Goal: Task Accomplishment & Management: Use online tool/utility

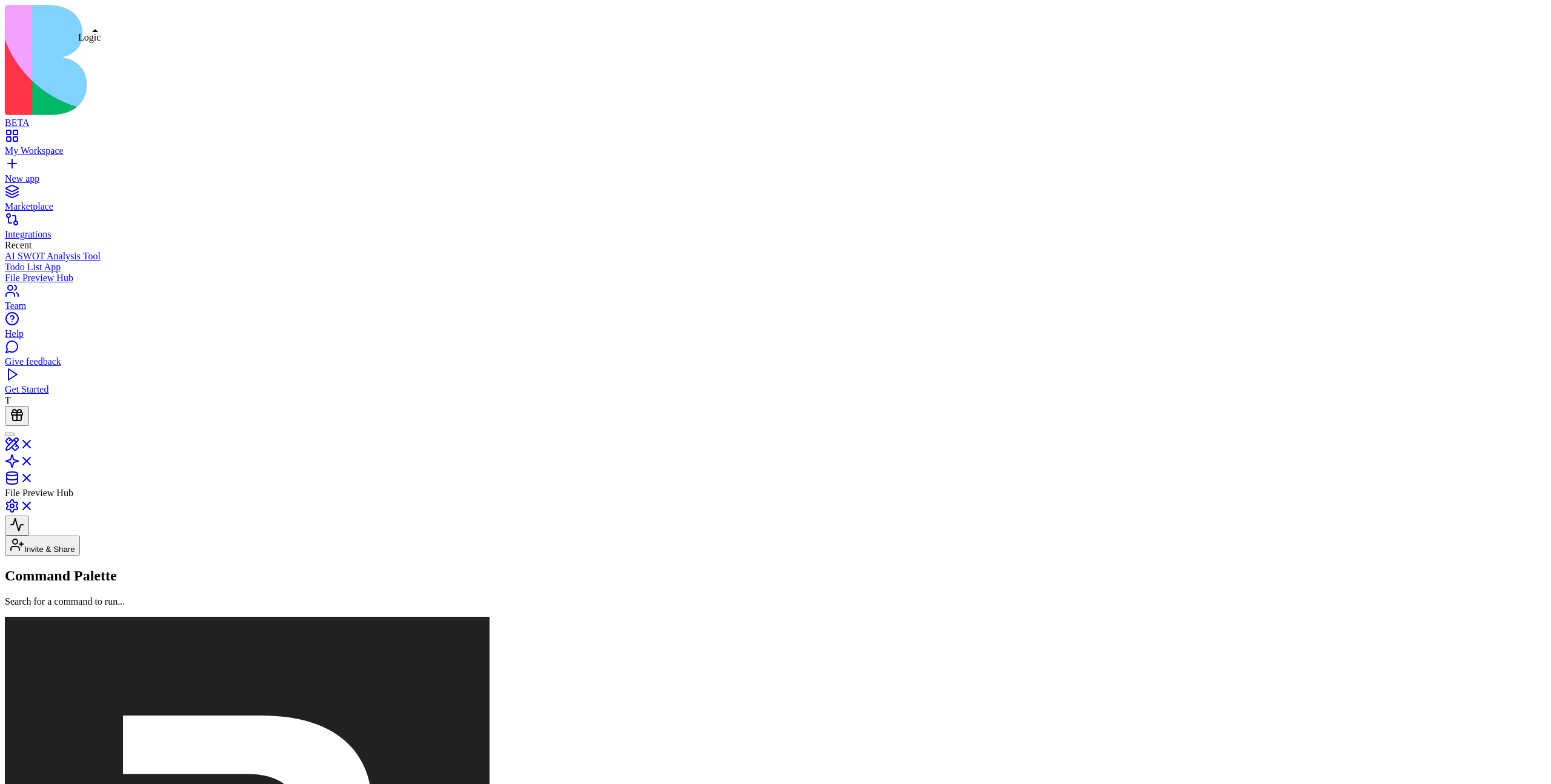
click at [34, 460] on link at bounding box center [19, 465] width 29 height 11
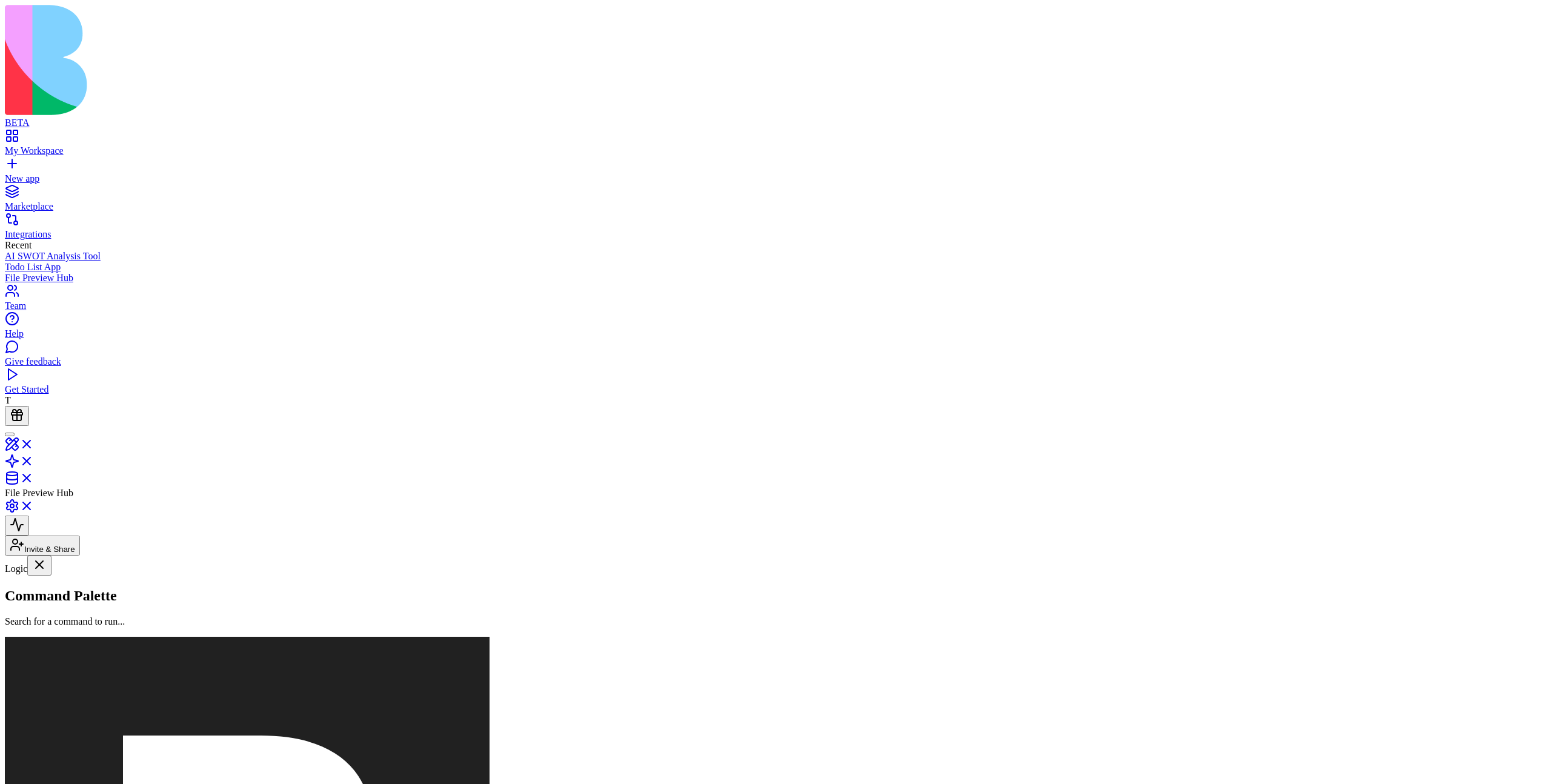
click at [24, 134] on link "My Workspace" at bounding box center [775, 145] width 1541 height 22
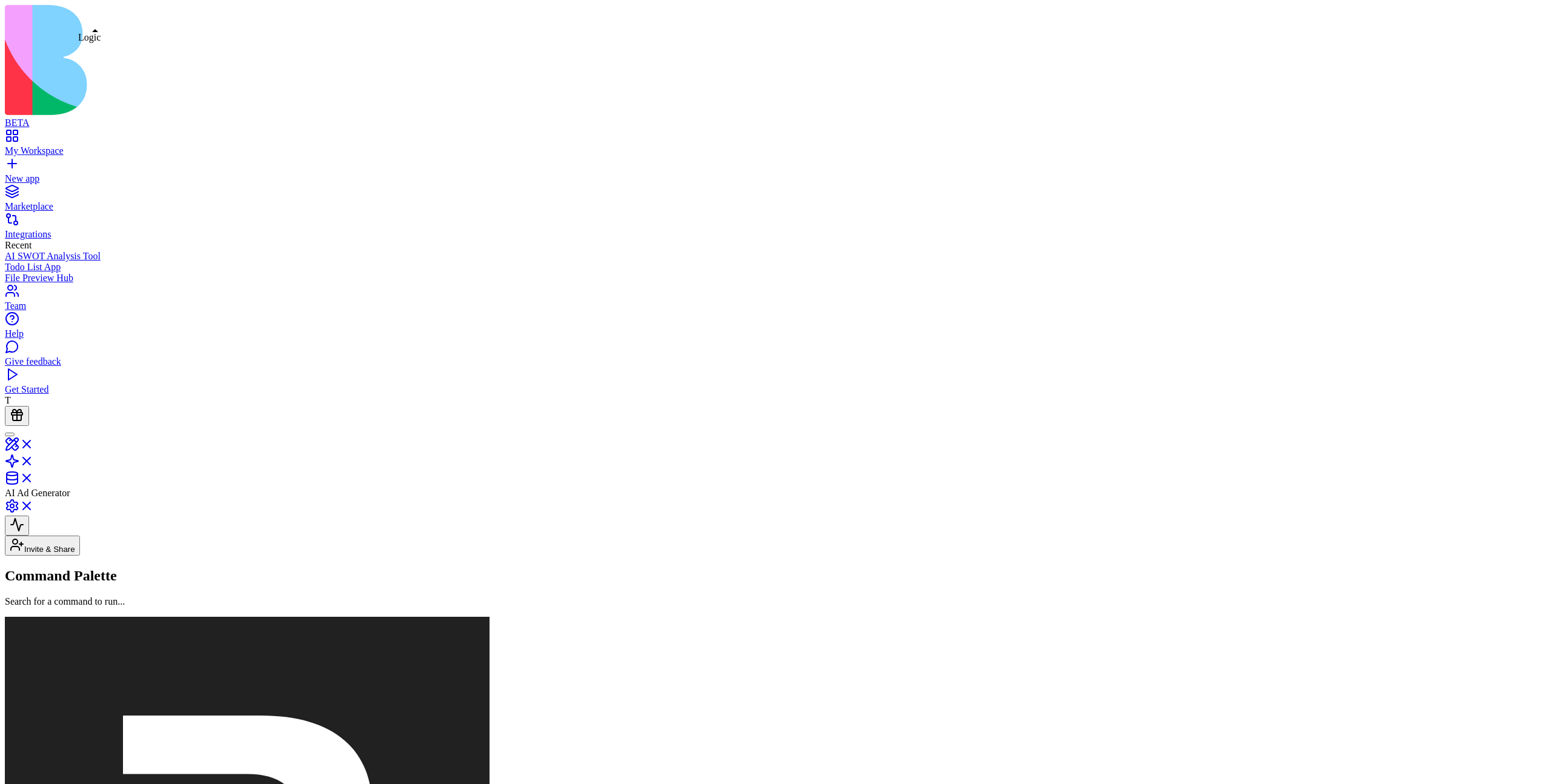
click at [34, 460] on link at bounding box center [19, 465] width 29 height 11
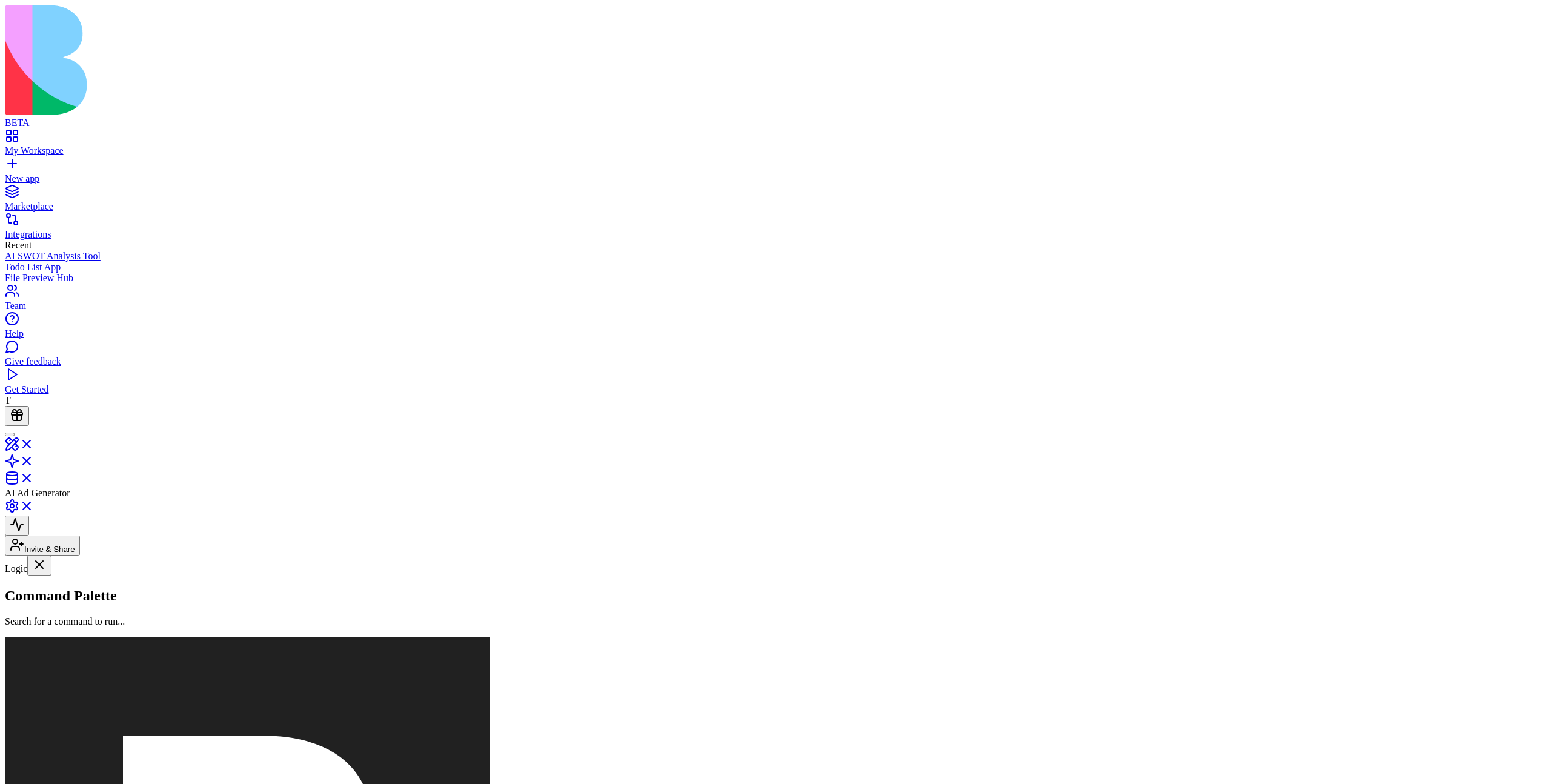
click at [18, 134] on link "My Workspace" at bounding box center [775, 145] width 1541 height 22
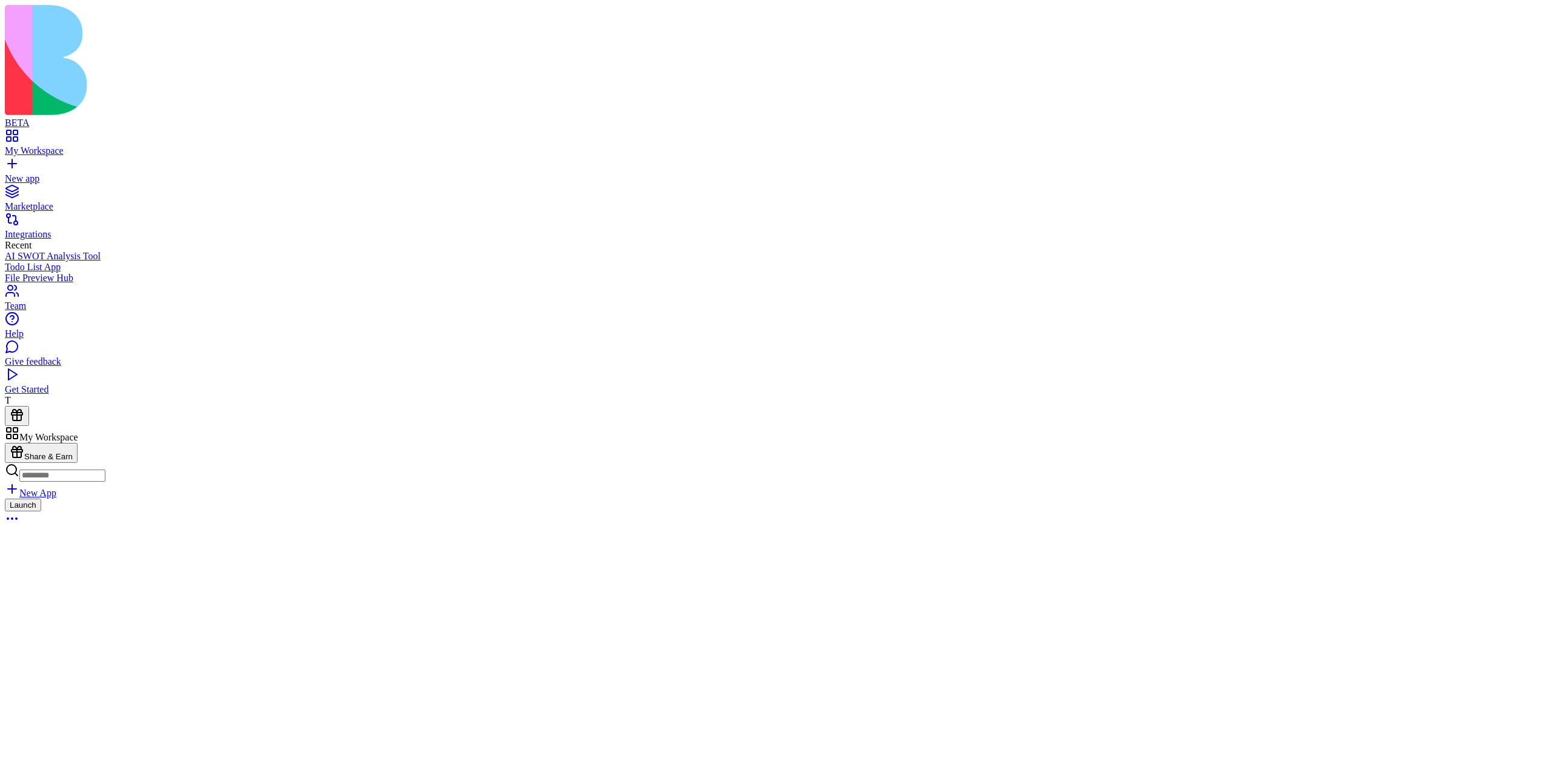
scroll to position [313, 0]
click at [34, 463] on link at bounding box center [19, 468] width 29 height 11
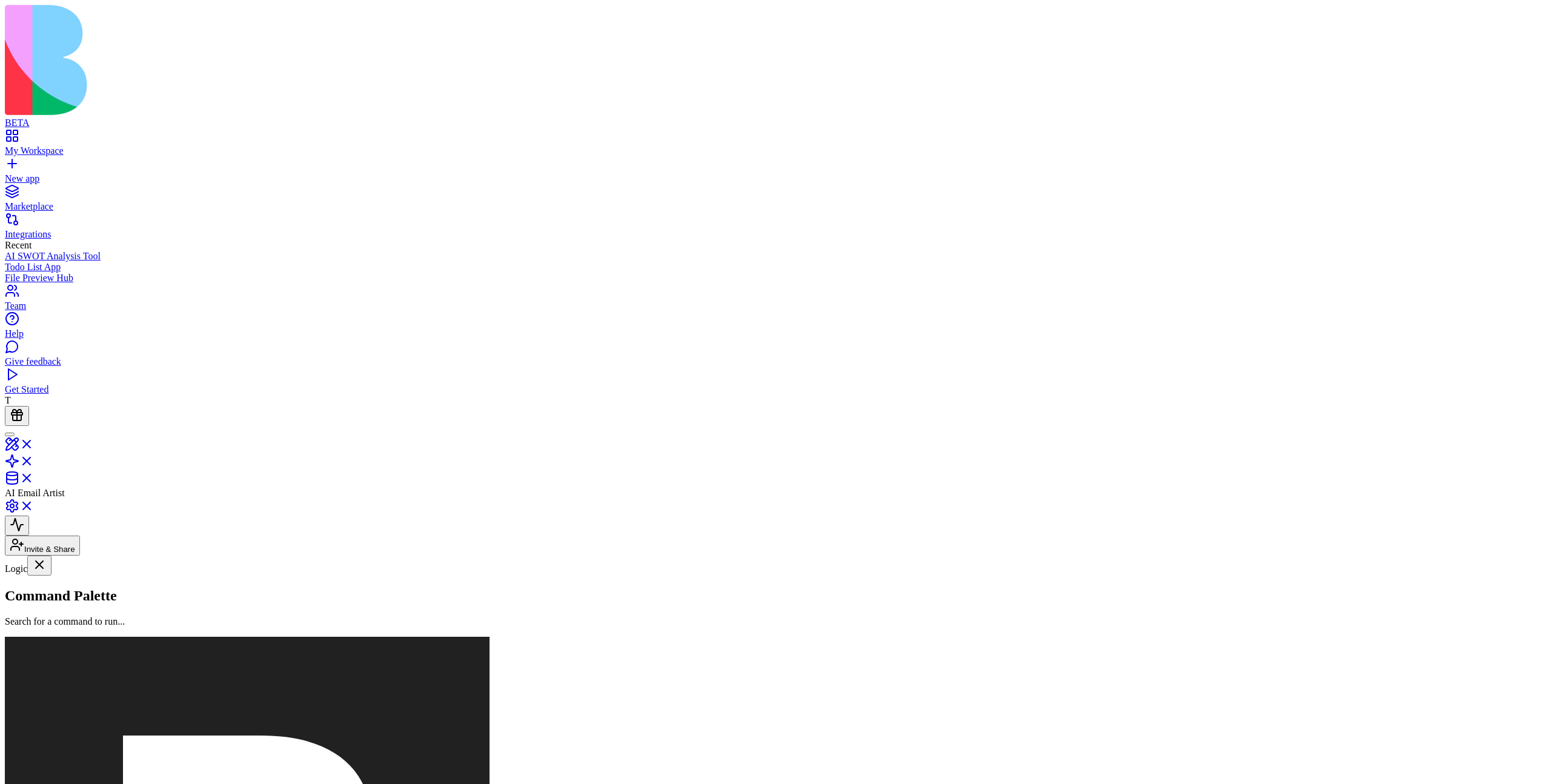
click at [29, 648] on button at bounding box center [16, 658] width 24 height 20
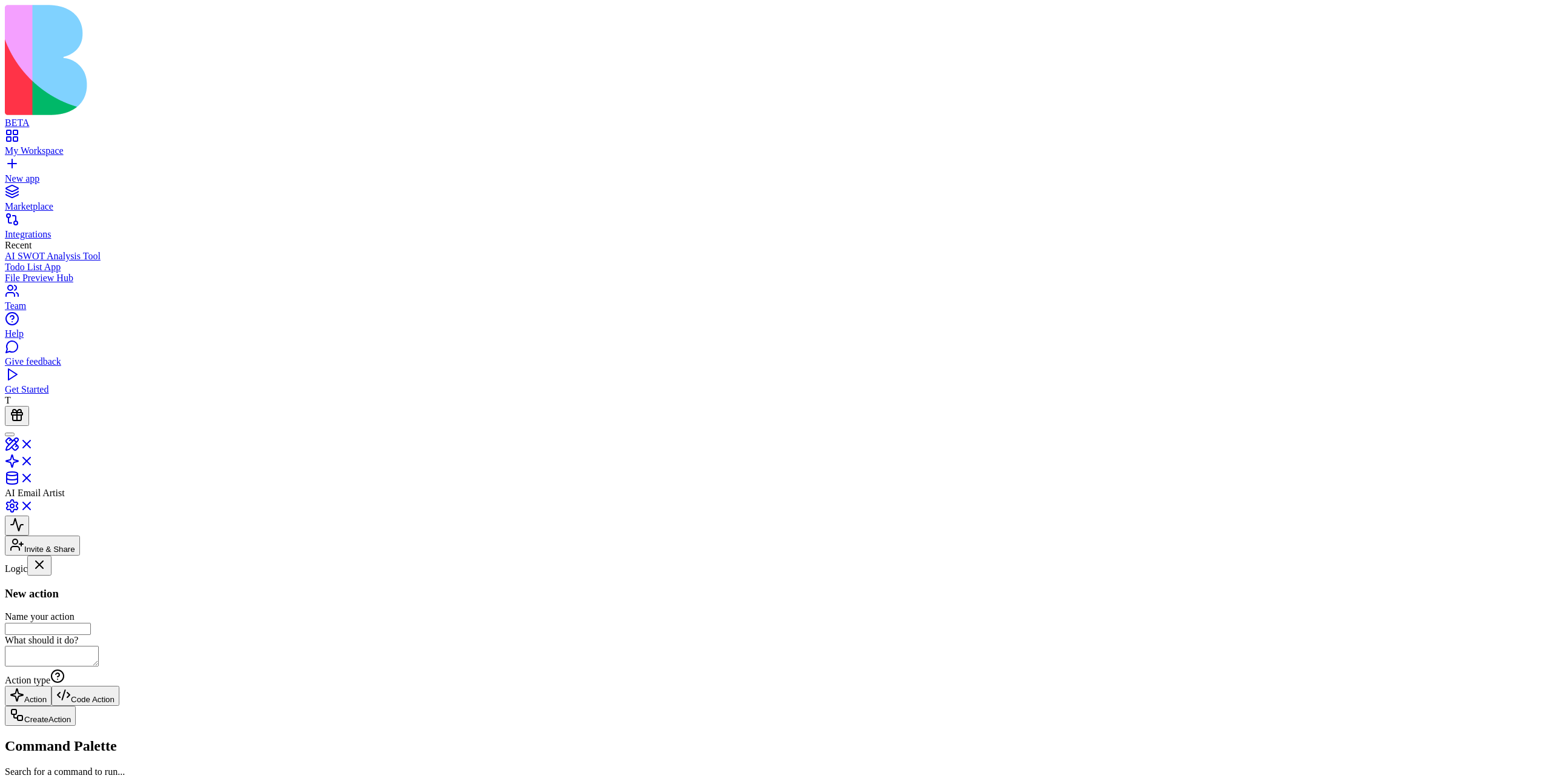
click at [805, 587] on div "New action Name your action What should it do? Action type Action Code Action" at bounding box center [775, 647] width 1541 height 119
click at [91, 623] on input "Name your action" at bounding box center [48, 629] width 86 height 12
type input "***"
click at [76, 706] on button "Create Action" at bounding box center [40, 716] width 71 height 20
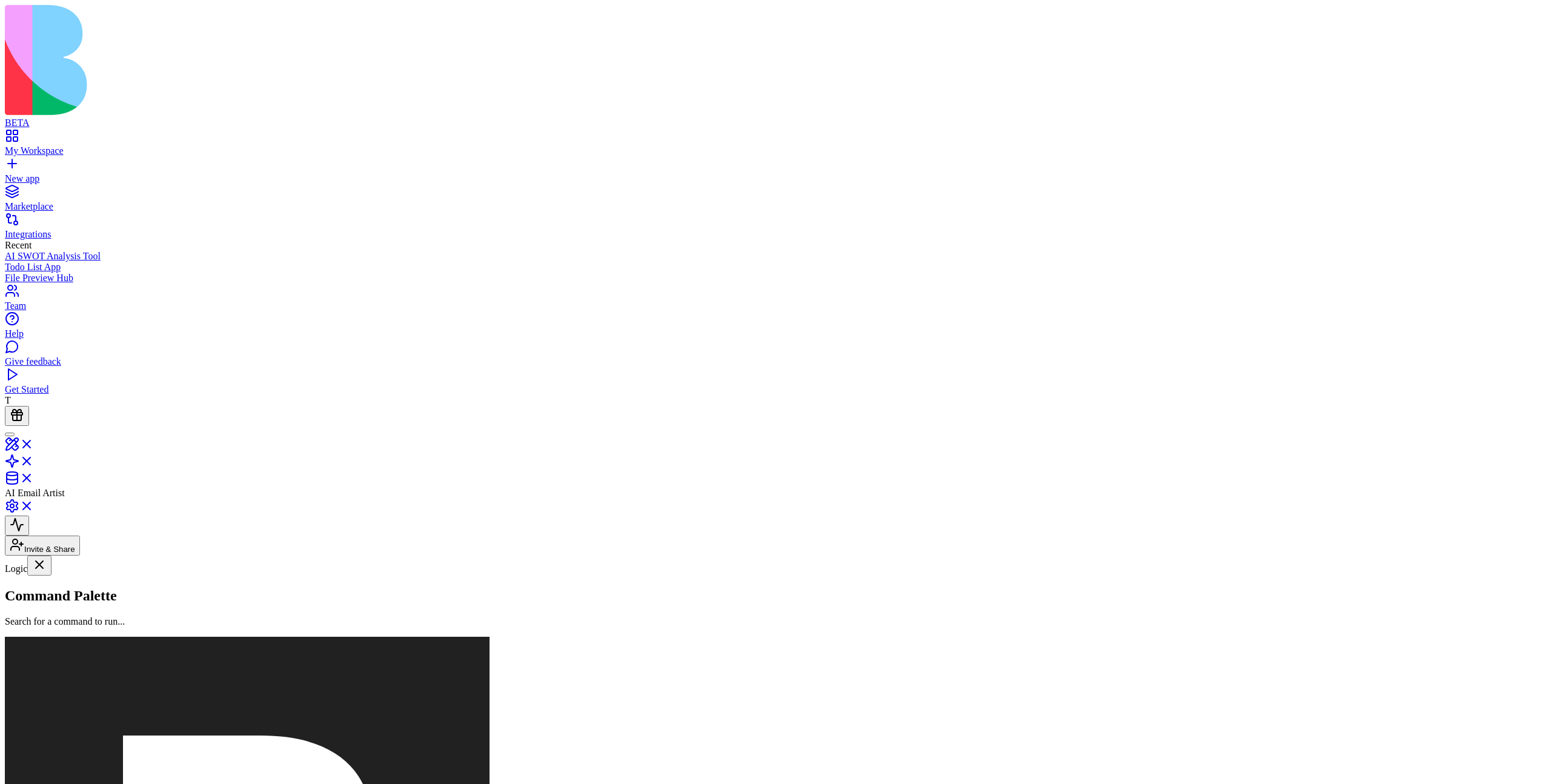
click at [29, 648] on button at bounding box center [16, 658] width 24 height 20
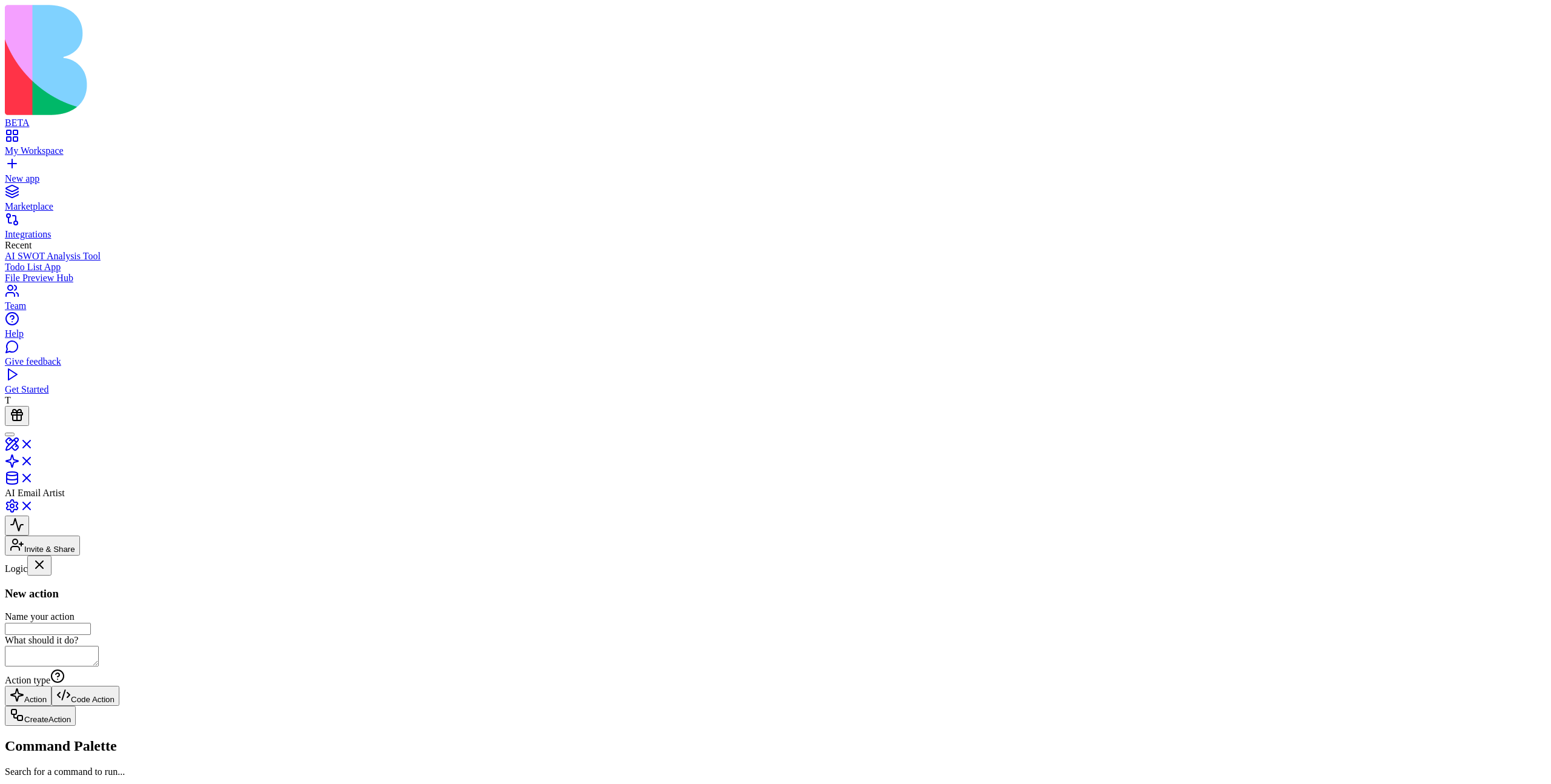
click at [91, 623] on input "Name your action" at bounding box center [48, 629] width 86 height 12
type input "***"
click at [76, 706] on button "Create Action" at bounding box center [40, 716] width 71 height 20
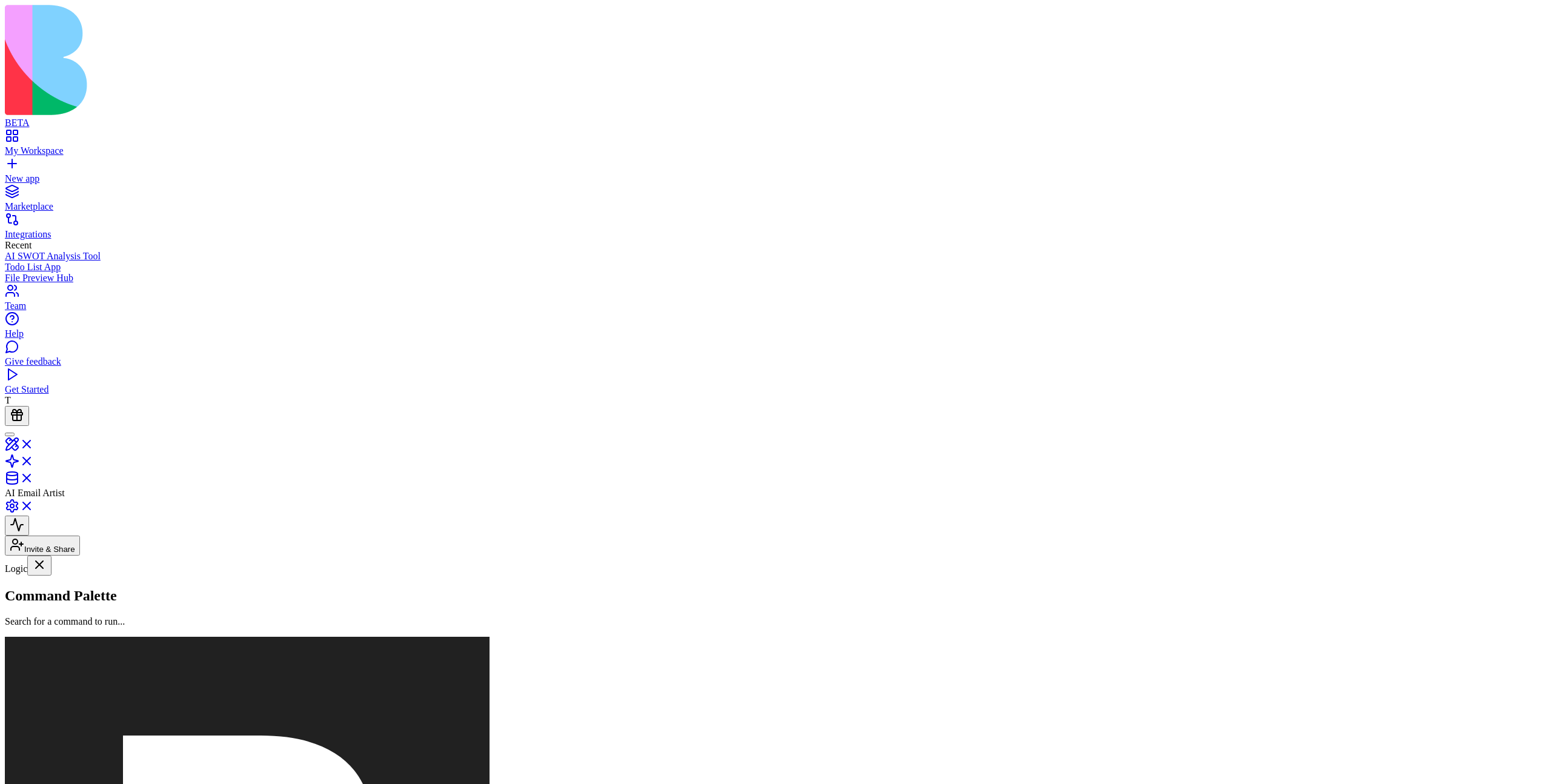
click at [106, 707] on link "aaa" at bounding box center [74, 718] width 139 height 23
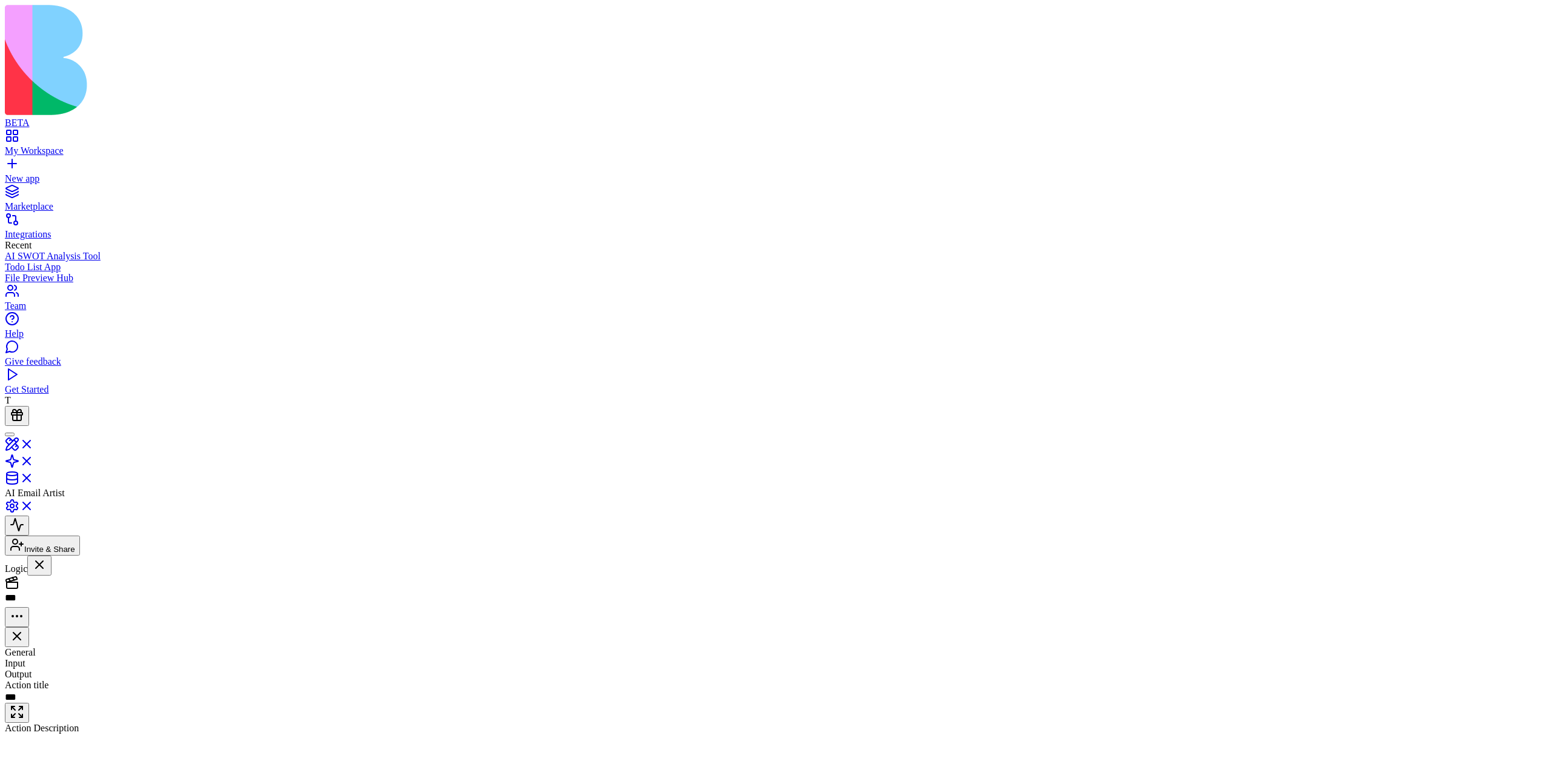
click at [93, 738] on link "bbb" at bounding box center [74, 749] width 139 height 23
click at [34, 477] on link at bounding box center [19, 482] width 29 height 11
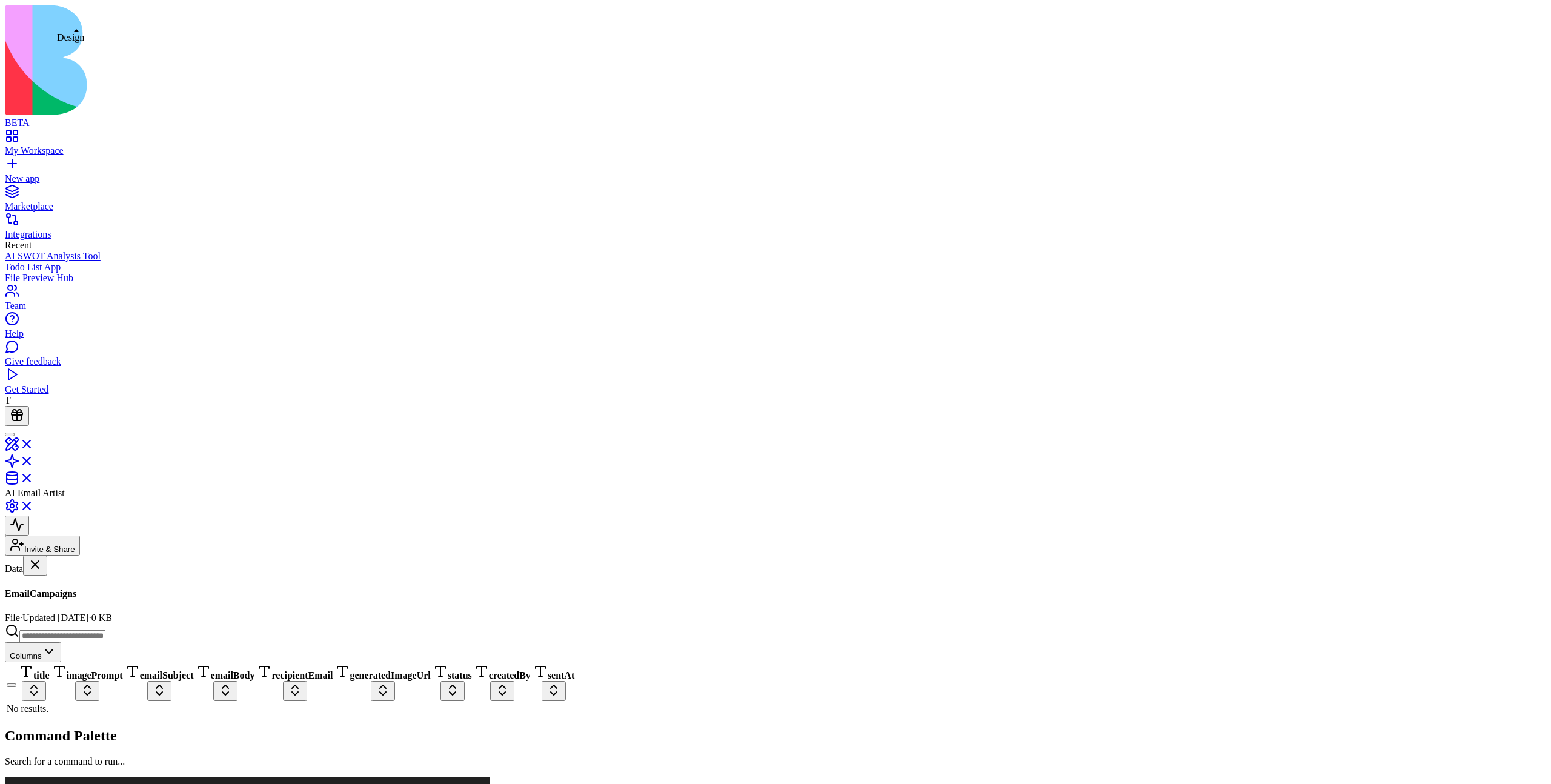
click at [34, 443] on link at bounding box center [19, 448] width 29 height 11
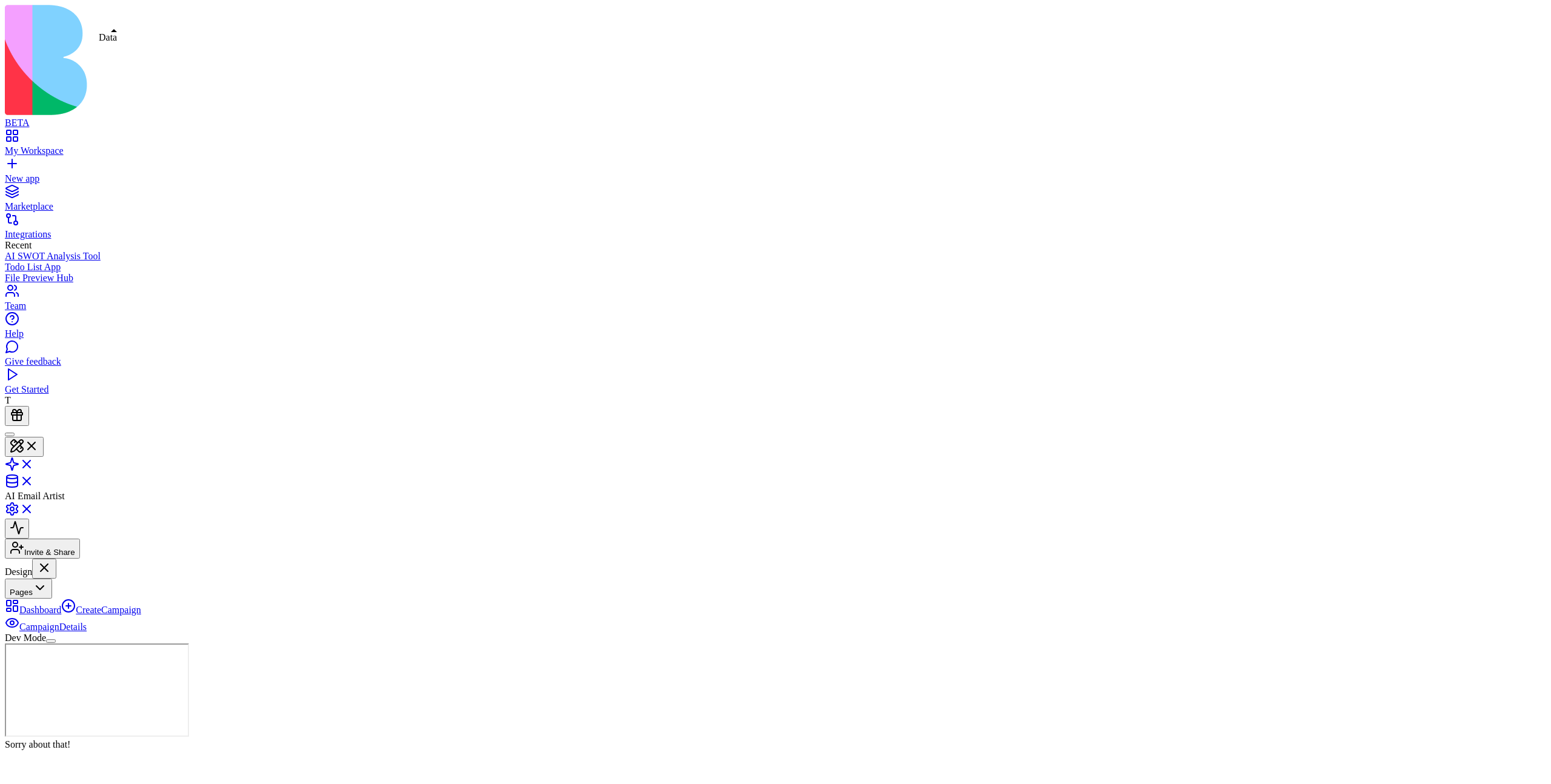
click at [34, 480] on link at bounding box center [19, 485] width 29 height 11
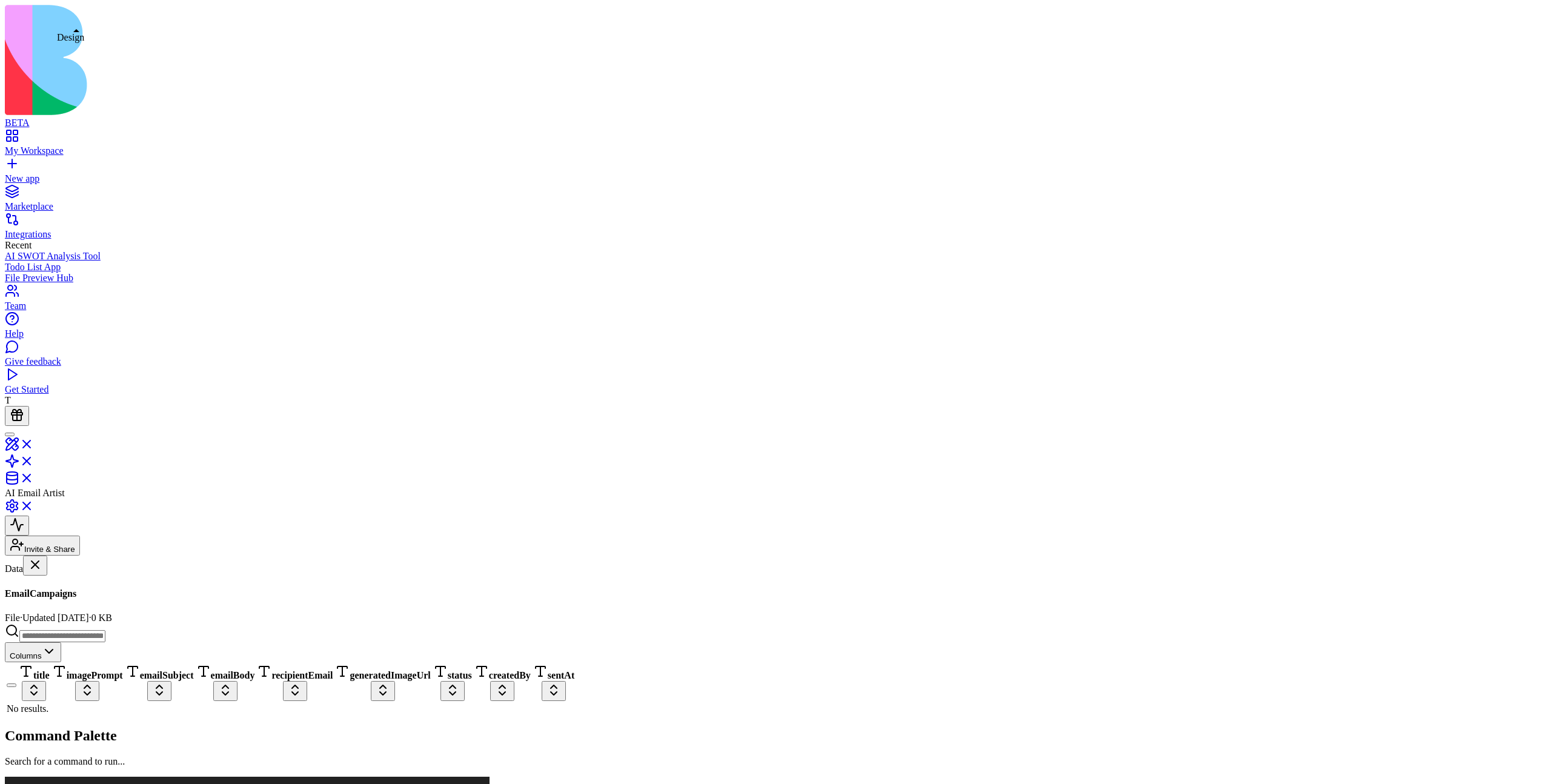
click at [34, 443] on link at bounding box center [19, 448] width 29 height 11
